Goal: Use online tool/utility: Utilize a website feature to perform a specific function

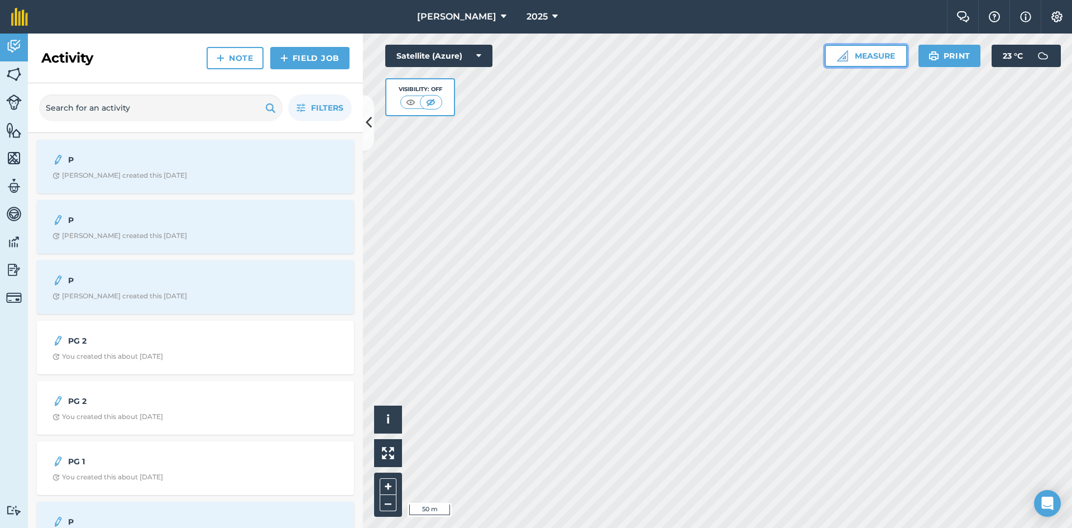
click at [879, 61] on button "Measure" at bounding box center [866, 56] width 83 height 22
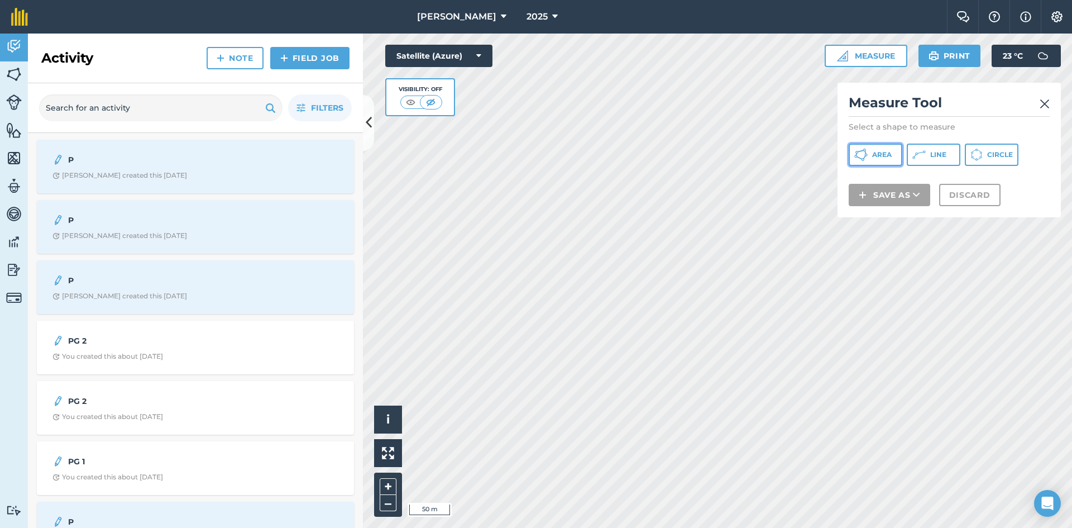
click at [878, 156] on span "Area" at bounding box center [882, 154] width 20 height 9
click at [874, 156] on span "Area" at bounding box center [882, 154] width 20 height 9
click at [1041, 98] on img at bounding box center [1044, 103] width 10 height 13
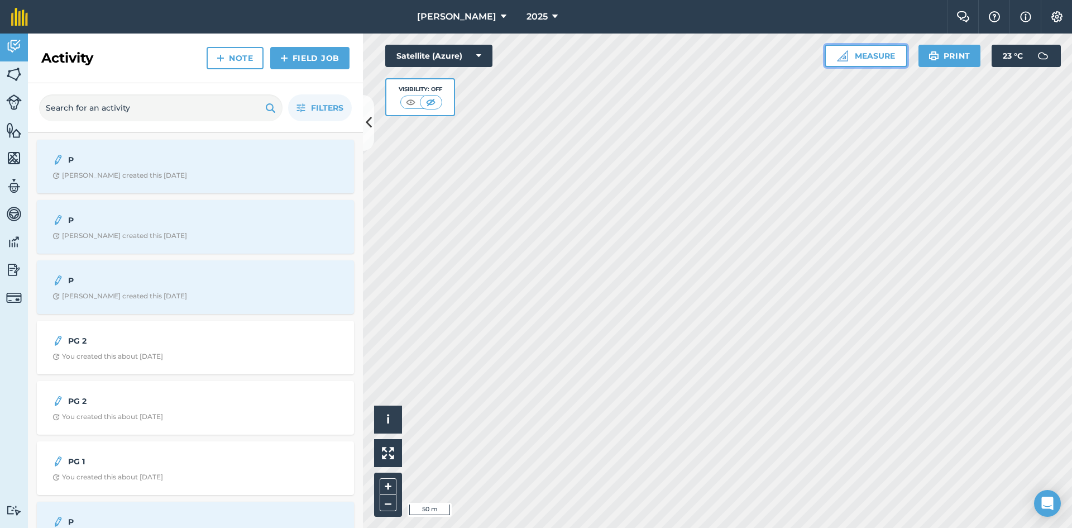
click at [878, 55] on button "Measure" at bounding box center [866, 56] width 83 height 22
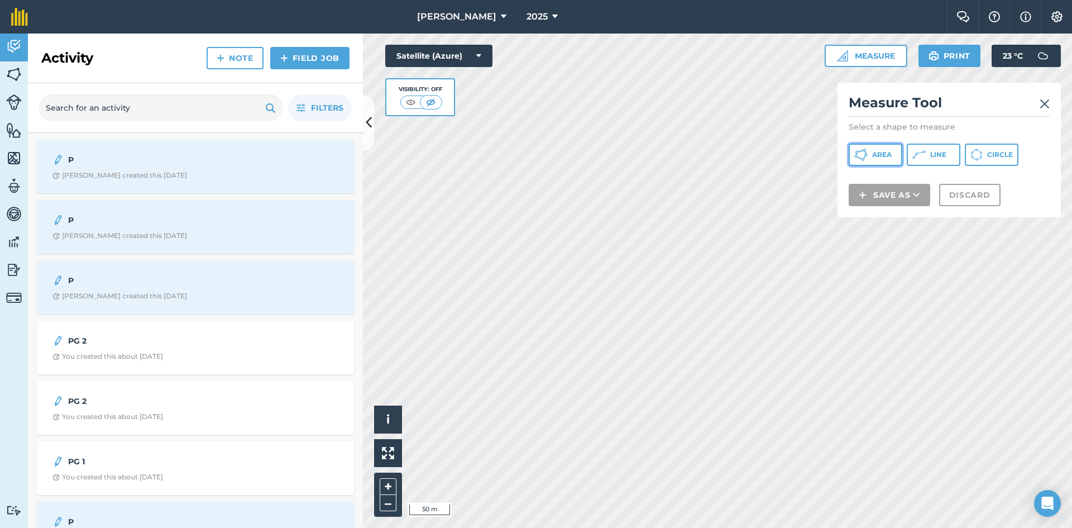
click at [875, 153] on span "Area" at bounding box center [882, 154] width 20 height 9
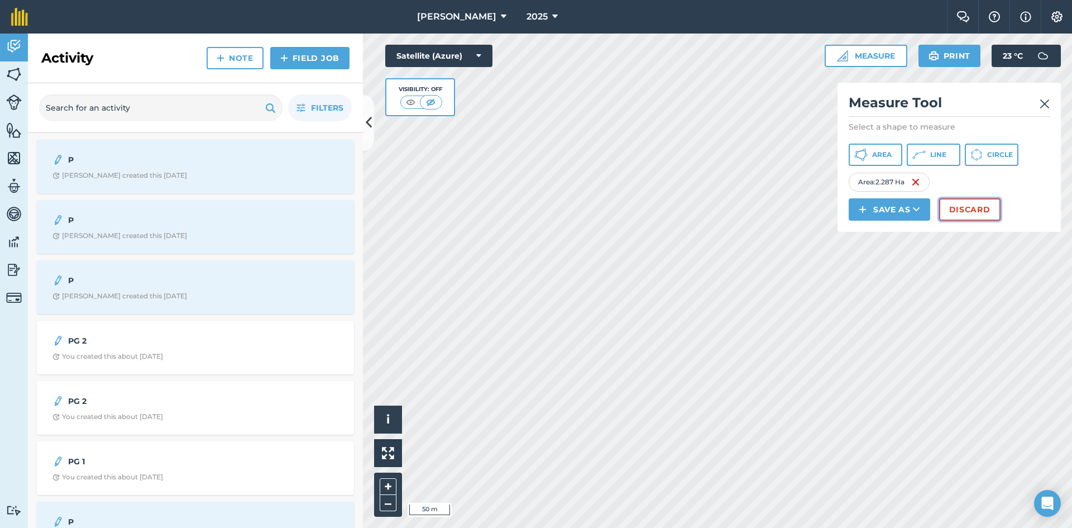
click at [976, 210] on button "Discard" at bounding box center [969, 209] width 61 height 22
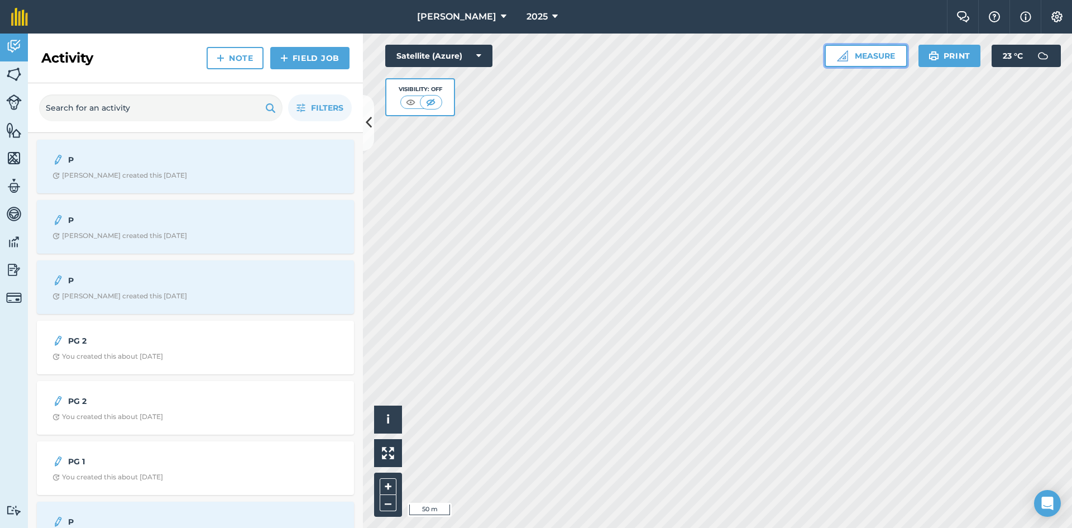
click at [886, 59] on button "Measure" at bounding box center [866, 56] width 83 height 22
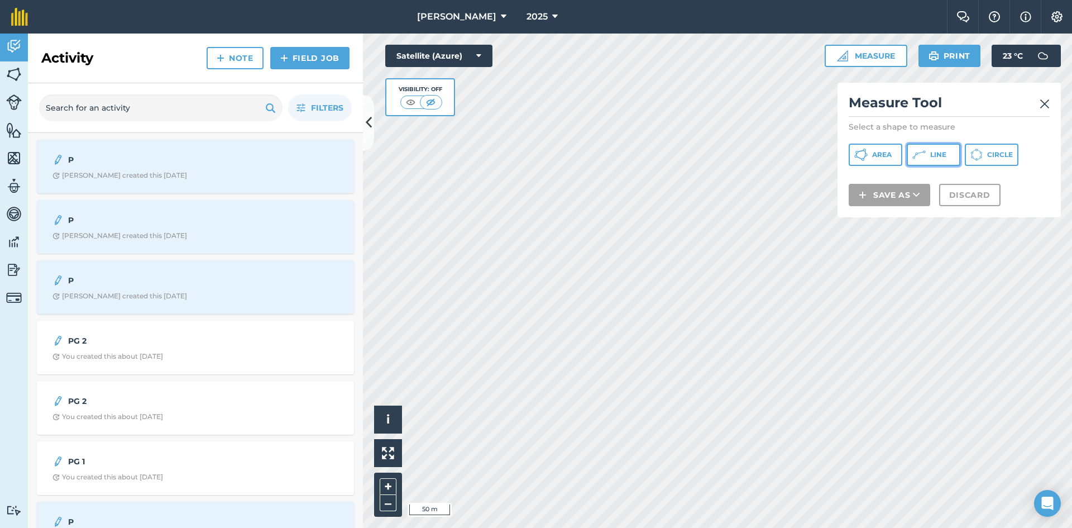
click at [926, 156] on button "Line" at bounding box center [934, 154] width 54 height 22
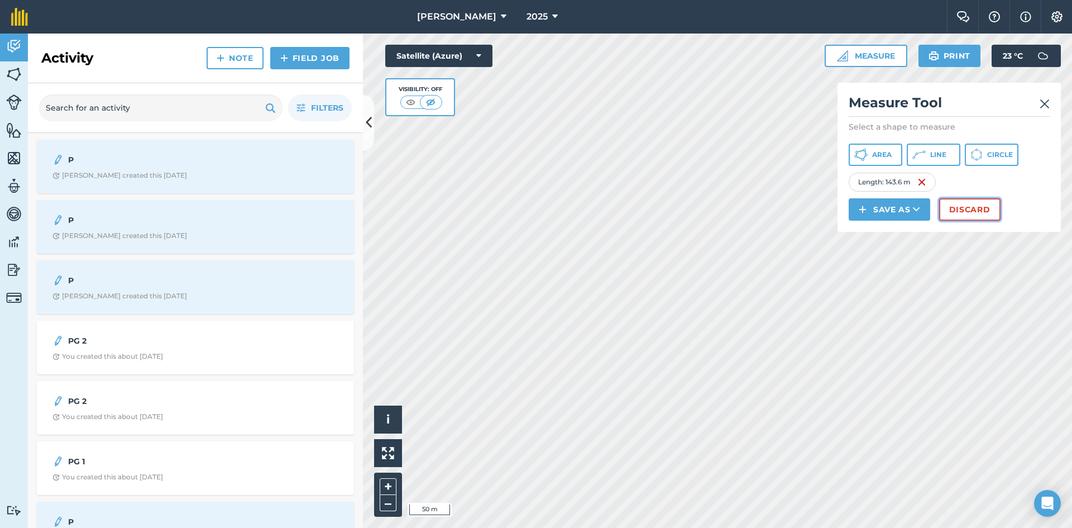
click at [986, 215] on button "Discard" at bounding box center [969, 209] width 61 height 22
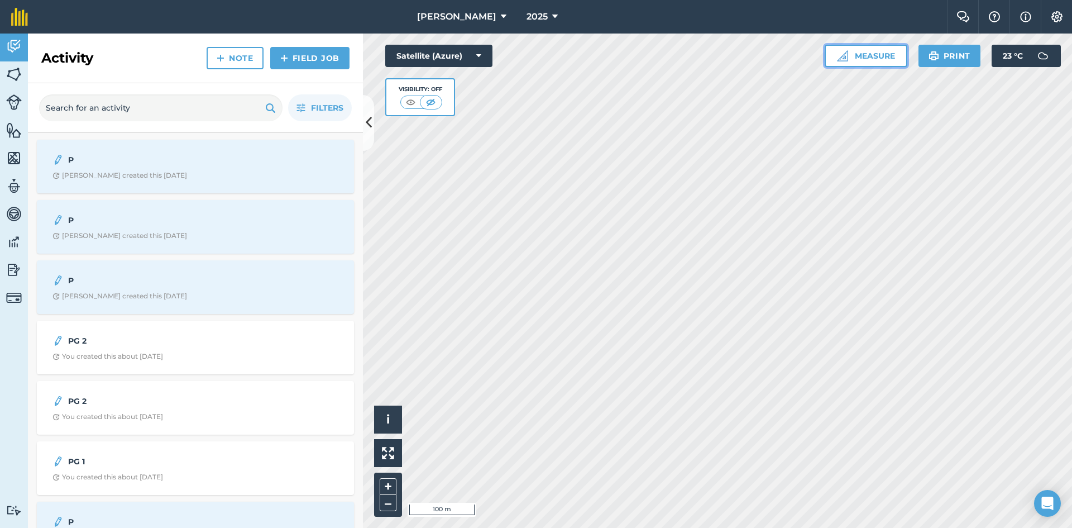
click at [885, 54] on button "Measure" at bounding box center [866, 56] width 83 height 22
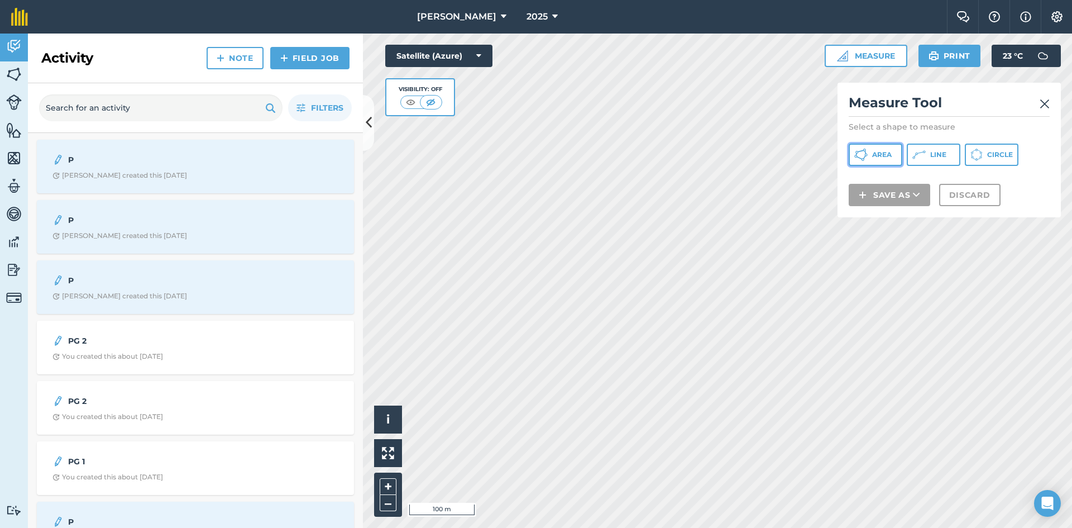
click at [877, 148] on button "Area" at bounding box center [876, 154] width 54 height 22
